Goal: Task Accomplishment & Management: Manage account settings

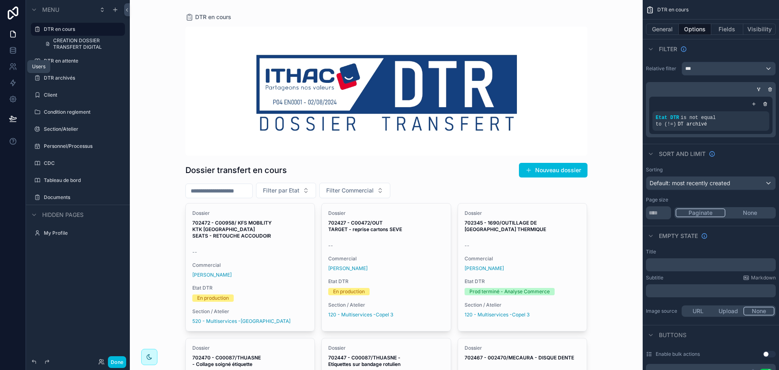
click at [13, 67] on icon at bounding box center [13, 67] width 8 height 8
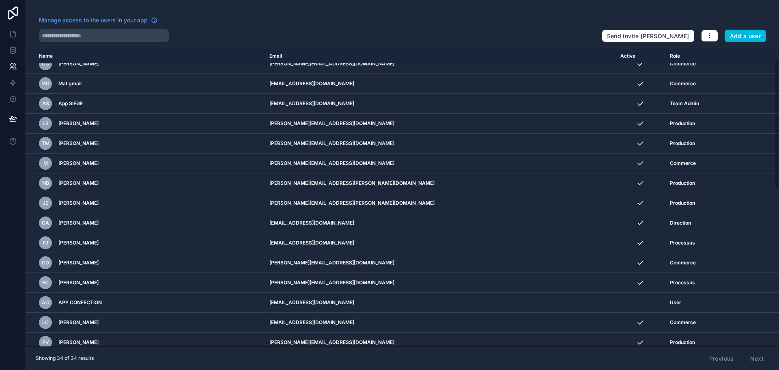
scroll to position [28, 0]
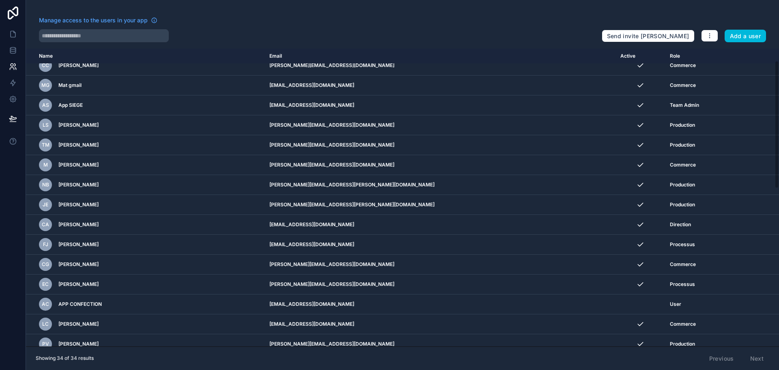
click at [0, 0] on icon "scrollable content" at bounding box center [0, 0] width 0 height 0
click at [616, 224] on td "scrollable content" at bounding box center [641, 225] width 50 height 20
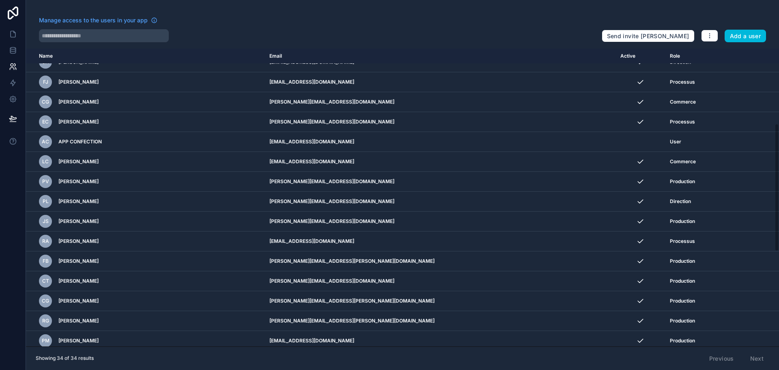
scroll to position [109, 0]
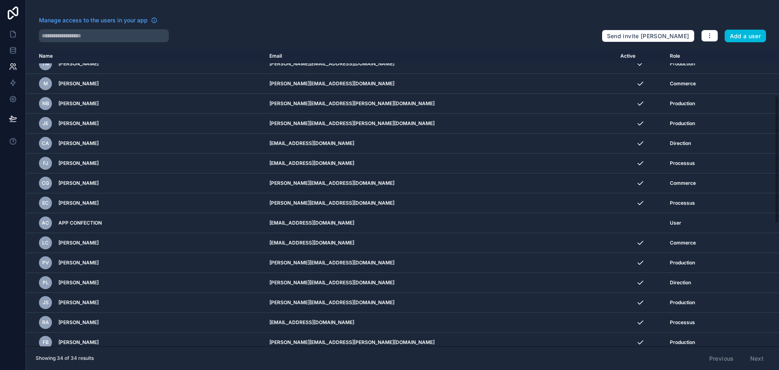
click at [0, 0] on icon "scrollable content" at bounding box center [0, 0] width 0 height 0
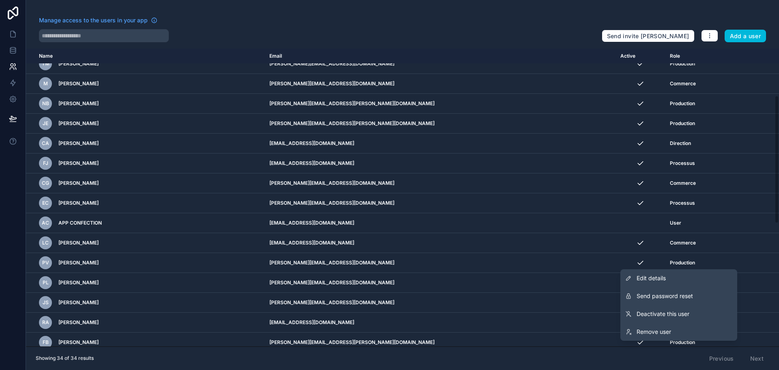
click at [649, 280] on span "Edit details" at bounding box center [651, 278] width 29 height 8
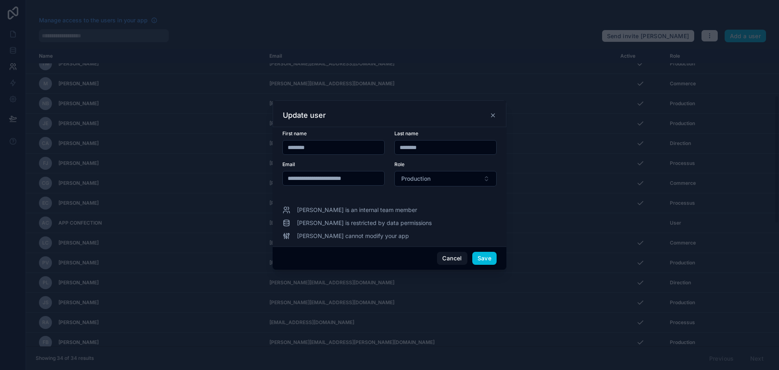
click at [434, 184] on button "Production" at bounding box center [446, 178] width 102 height 15
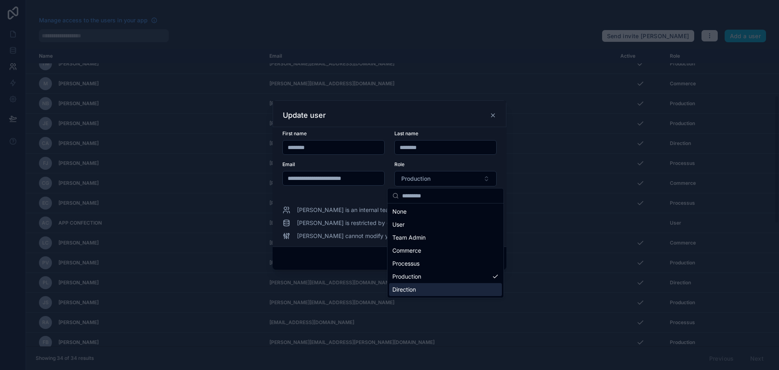
click at [423, 289] on div "Direction" at bounding box center [445, 289] width 113 height 13
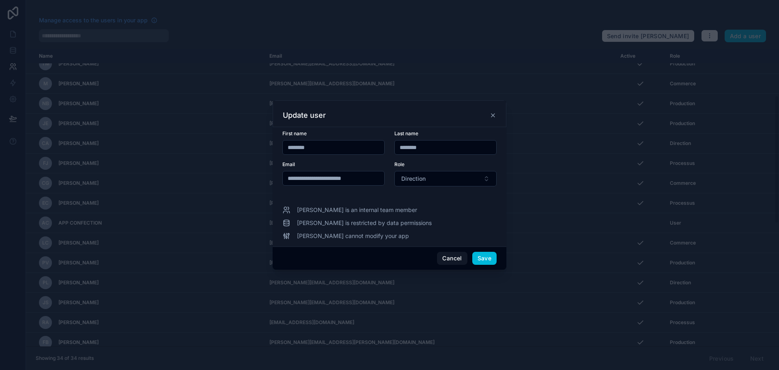
click at [493, 258] on button "Save" at bounding box center [485, 258] width 24 height 13
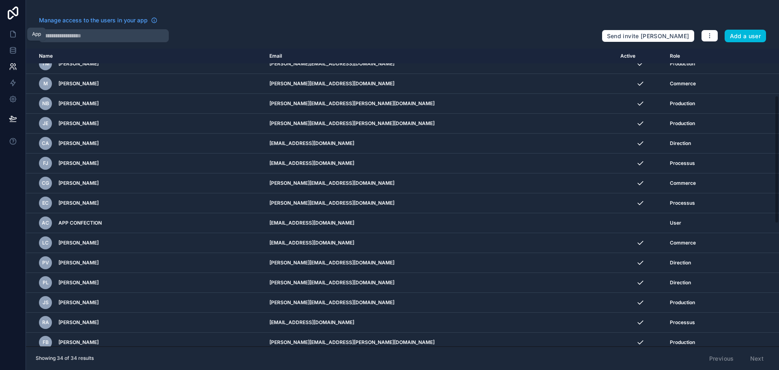
click at [13, 33] on icon at bounding box center [13, 34] width 8 height 8
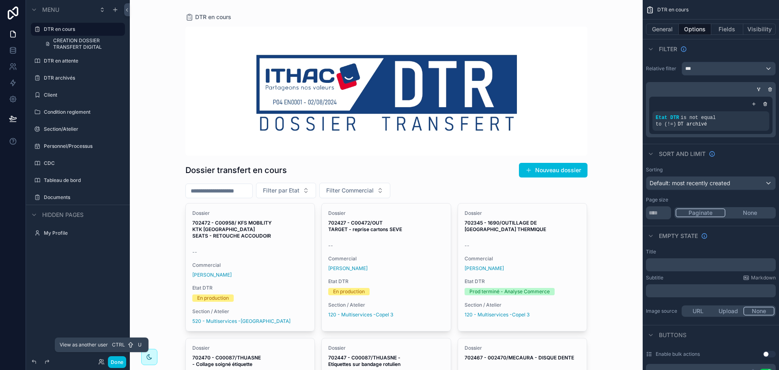
click at [99, 361] on icon at bounding box center [101, 361] width 6 height 6
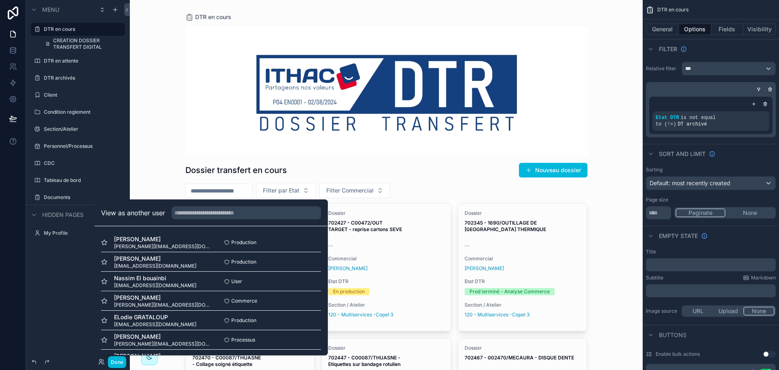
click at [0, 0] on button "Select" at bounding box center [0, 0] width 0 height 0
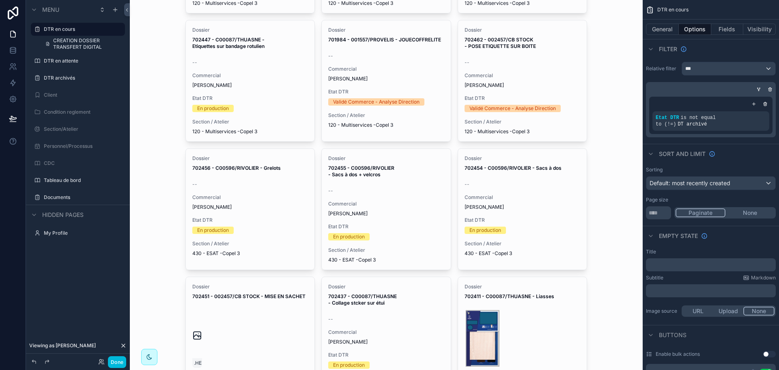
scroll to position [437, 0]
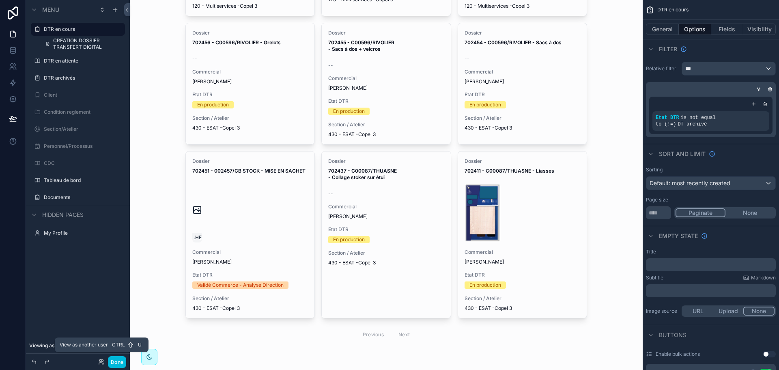
click at [101, 364] on icon at bounding box center [101, 361] width 6 height 6
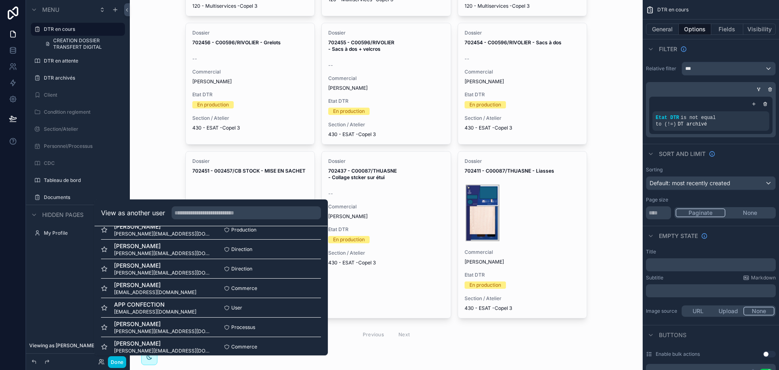
scroll to position [325, 0]
click at [0, 0] on button "Select" at bounding box center [0, 0] width 0 height 0
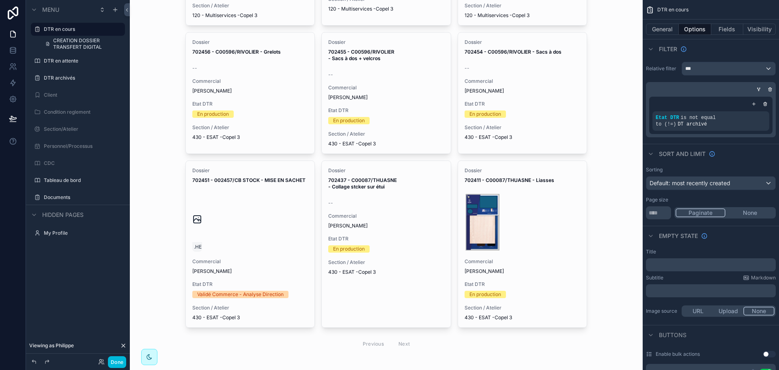
scroll to position [437, 0]
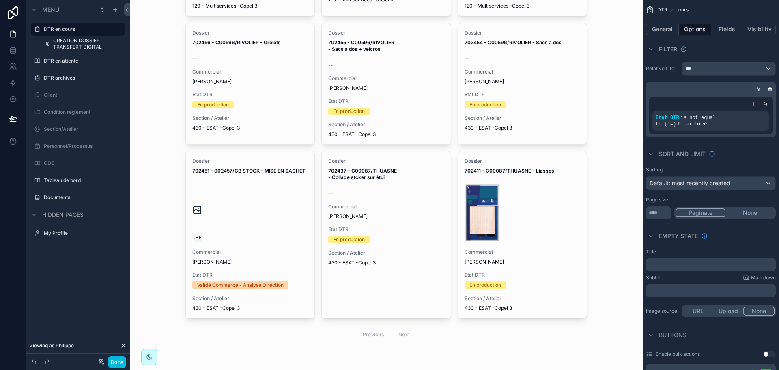
click at [403, 335] on div "Previous Next" at bounding box center [386, 334] width 59 height 13
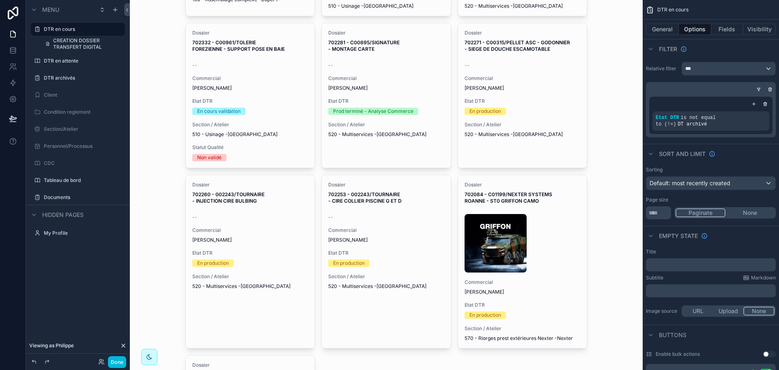
scroll to position [1469, 0]
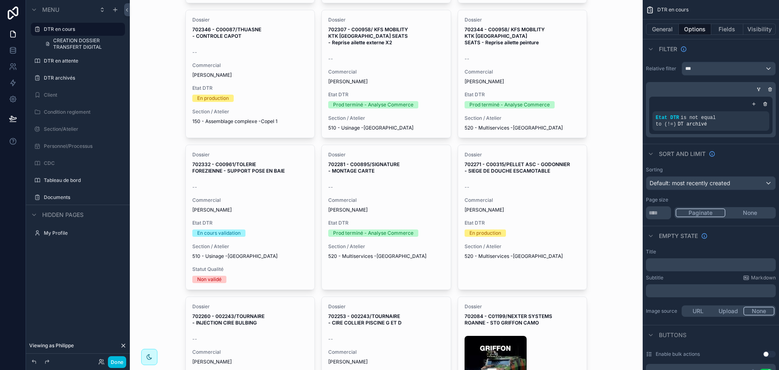
click at [119, 362] on button "Done" at bounding box center [117, 362] width 18 height 12
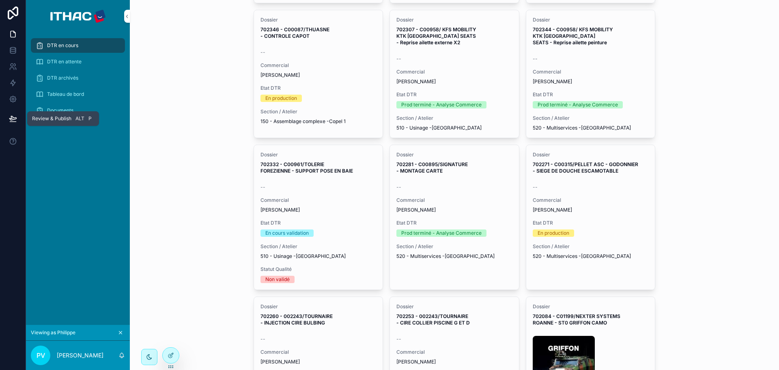
click at [16, 119] on icon at bounding box center [13, 118] width 8 height 8
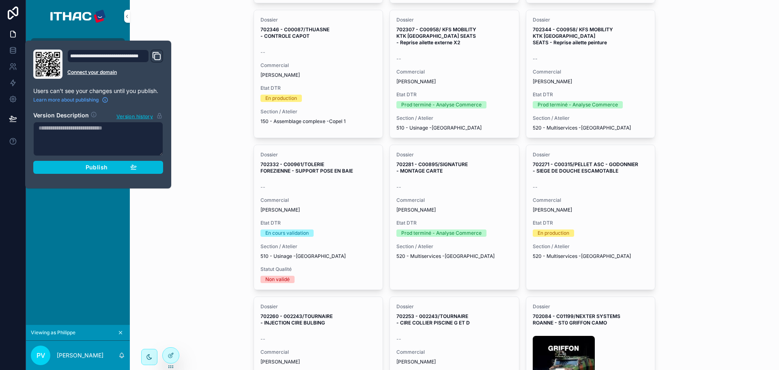
click at [82, 168] on div "Publish" at bounding box center [98, 167] width 77 height 7
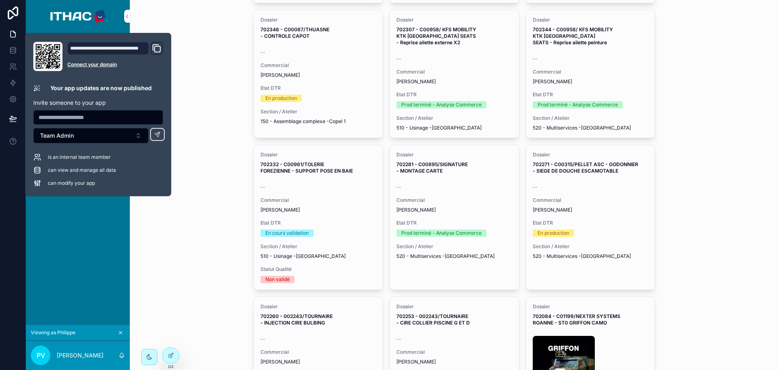
click at [212, 94] on div "DTR en cours Dossier transfert en cours Nouveau dossier Filter par Etat Filter …" at bounding box center [455, 185] width 650 height 370
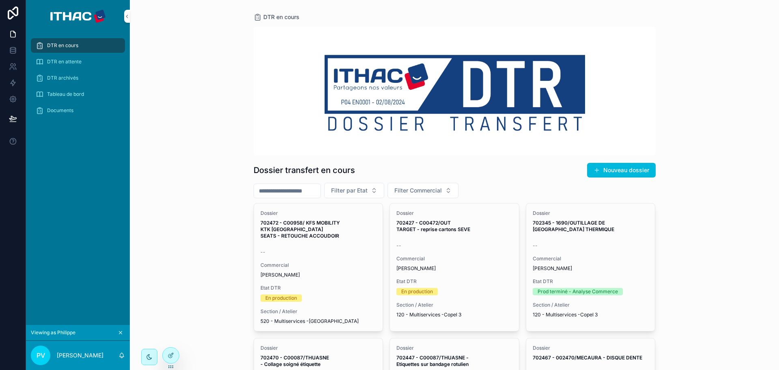
click at [0, 0] on icon at bounding box center [0, 0] width 0 height 0
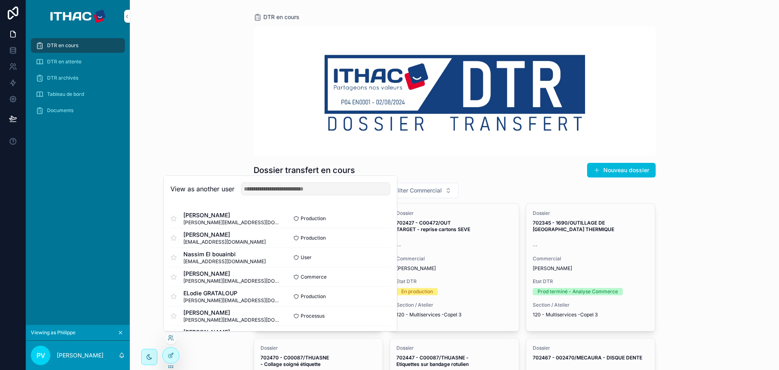
click at [0, 0] on button "Select" at bounding box center [0, 0] width 0 height 0
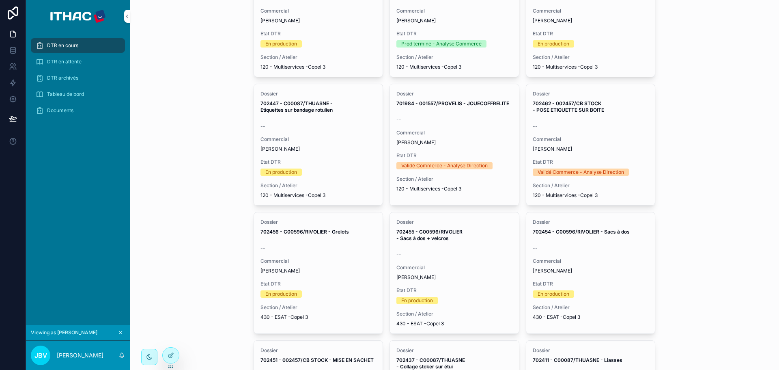
scroll to position [433, 0]
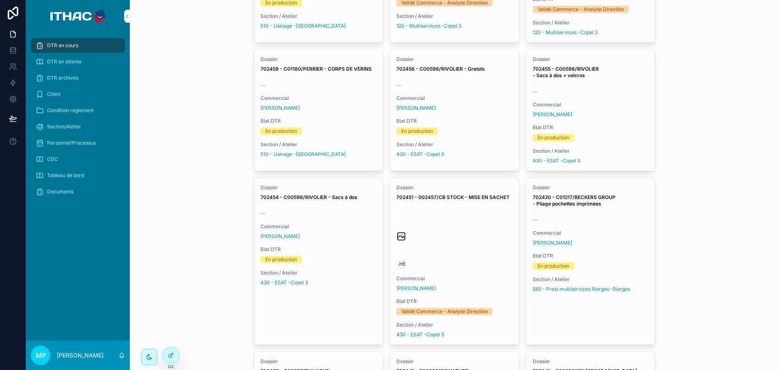
scroll to position [487, 0]
